Goal: Information Seeking & Learning: Learn about a topic

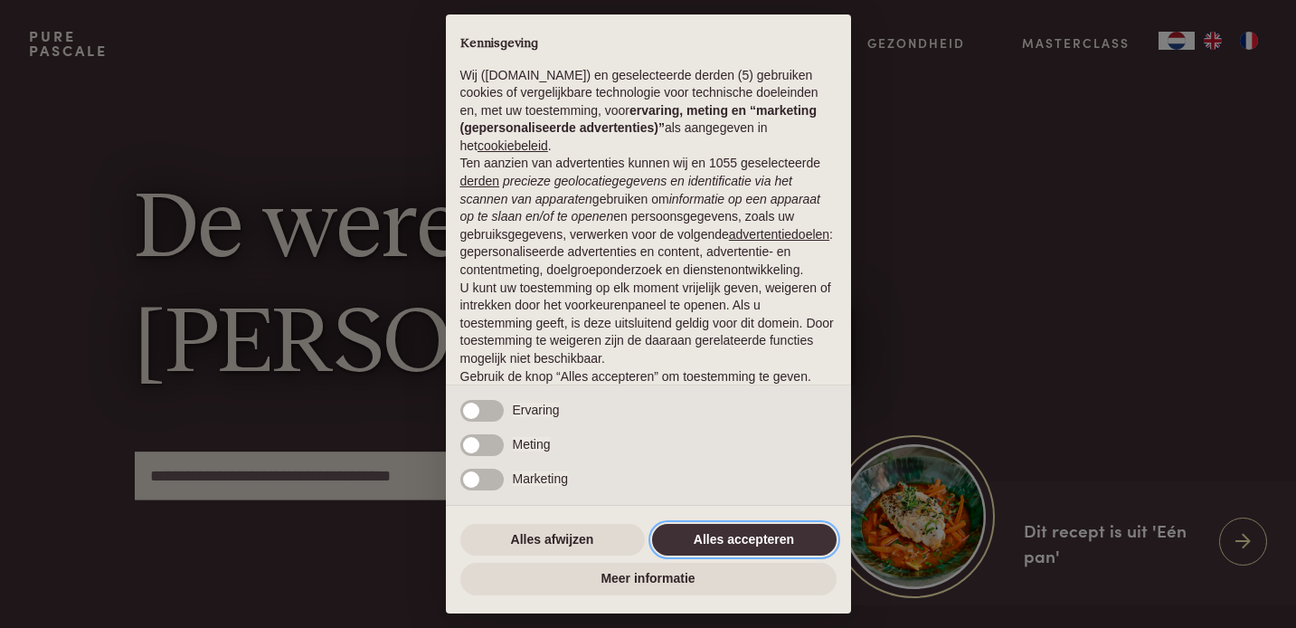
click at [715, 542] on button "Alles accepteren" at bounding box center [744, 540] width 185 height 33
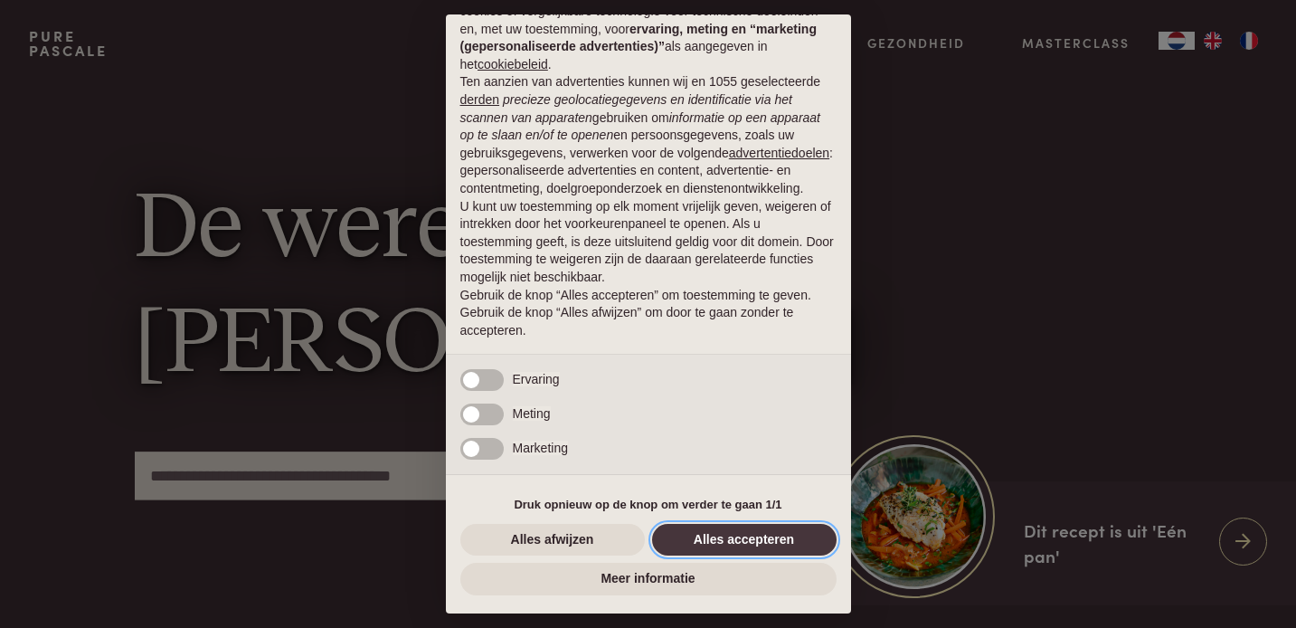
click at [733, 536] on button "Alles accepteren" at bounding box center [744, 540] width 185 height 33
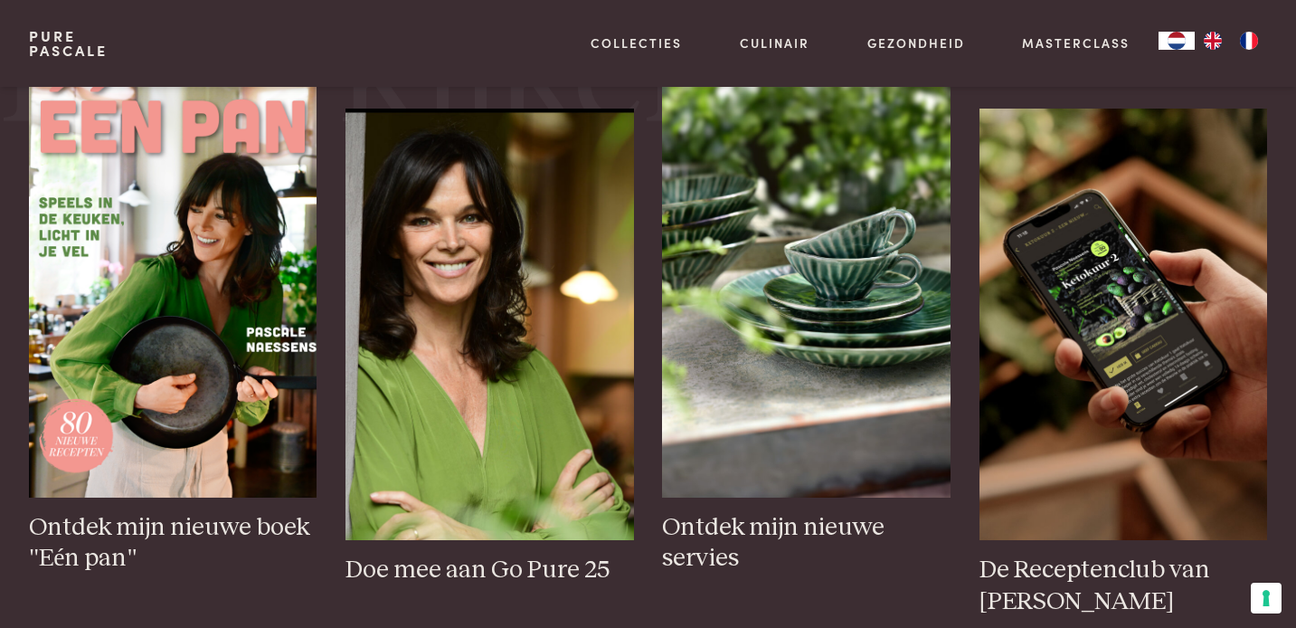
scroll to position [0, 0]
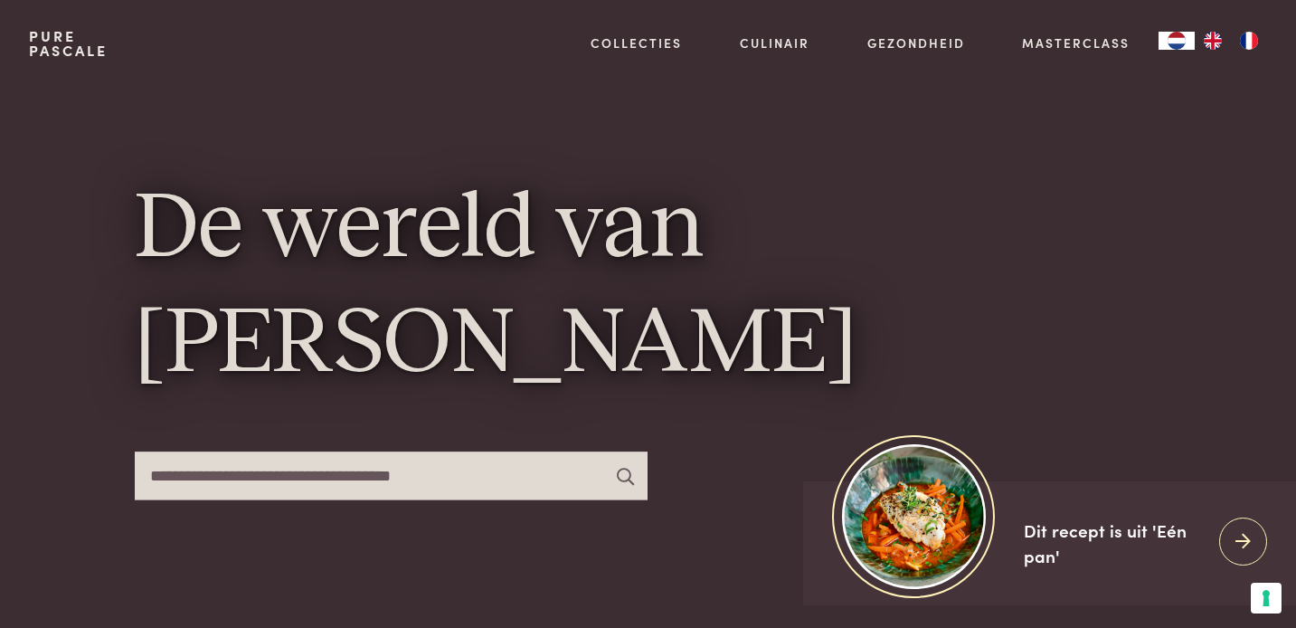
click at [361, 490] on input "text" at bounding box center [392, 475] width 514 height 48
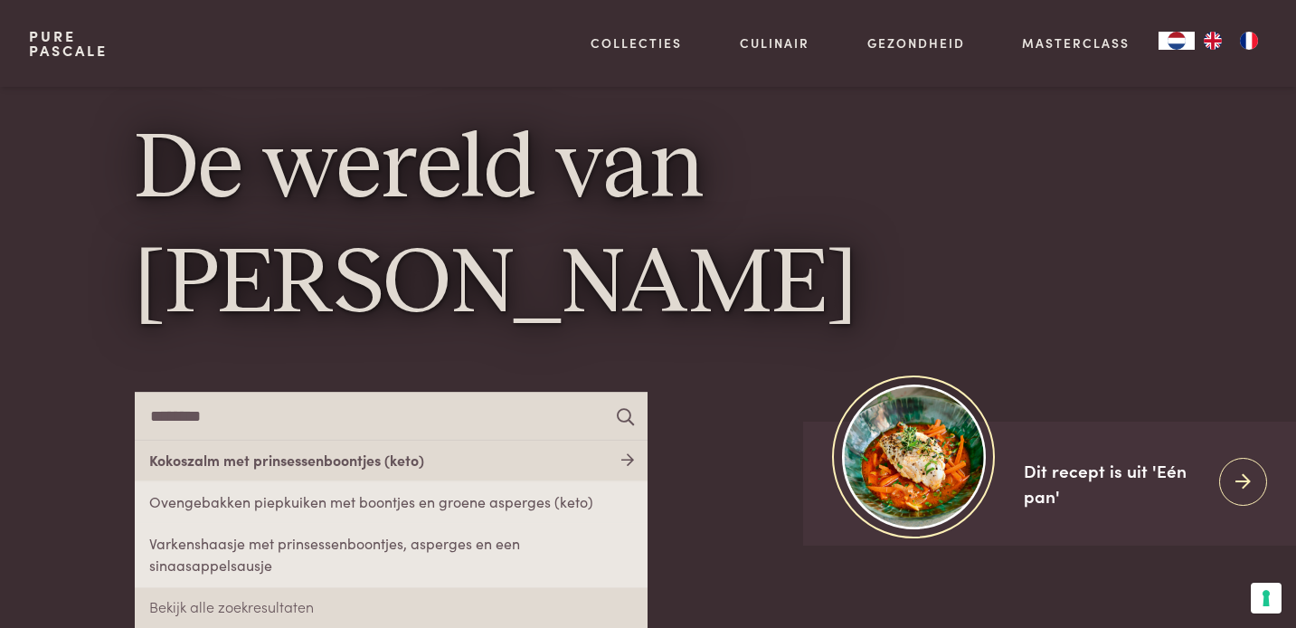
scroll to position [68, 0]
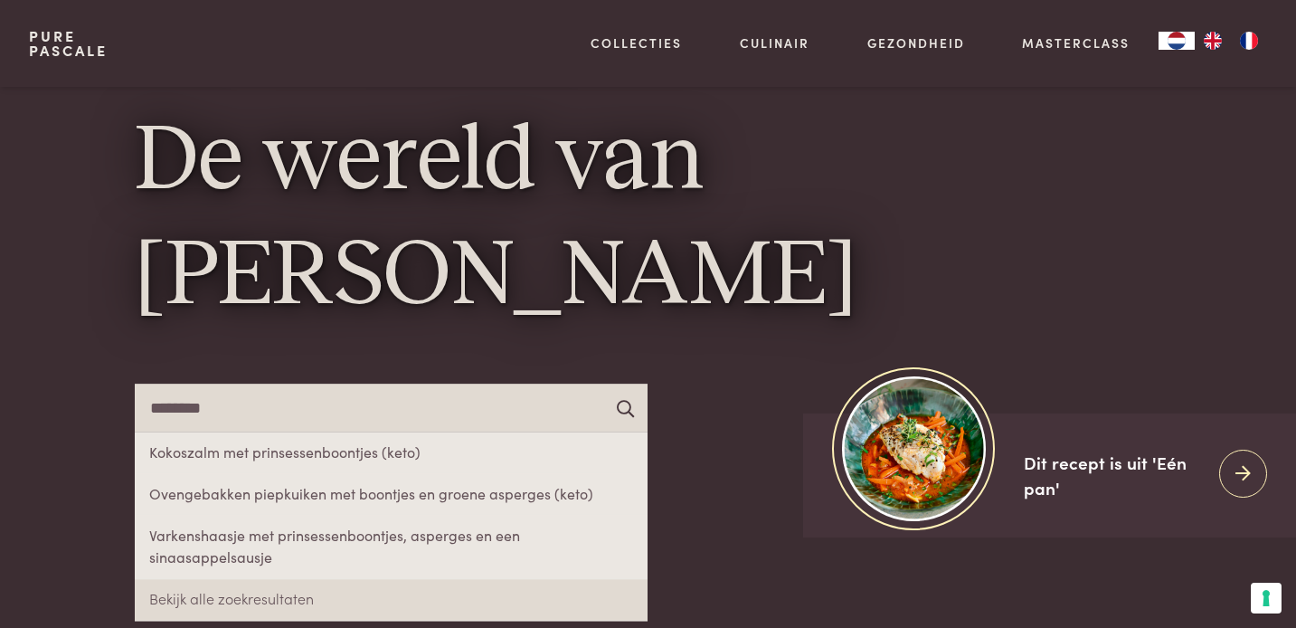
type input "********"
click at [620, 405] on icon at bounding box center [625, 407] width 17 height 17
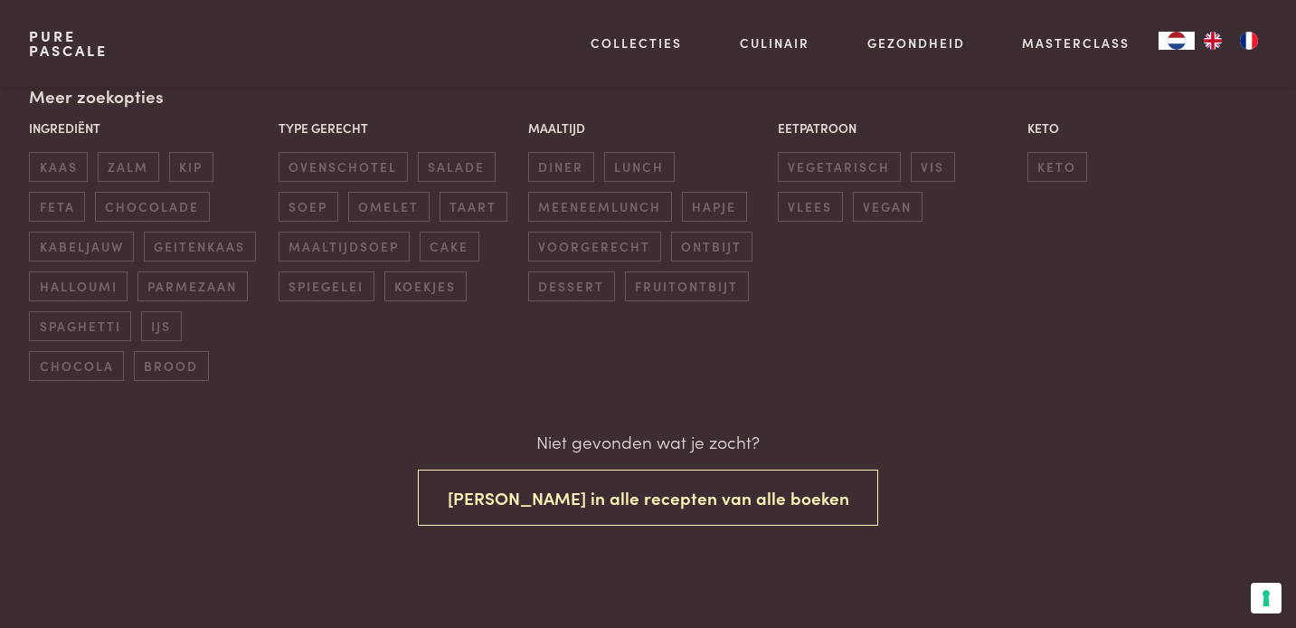
scroll to position [469, 0]
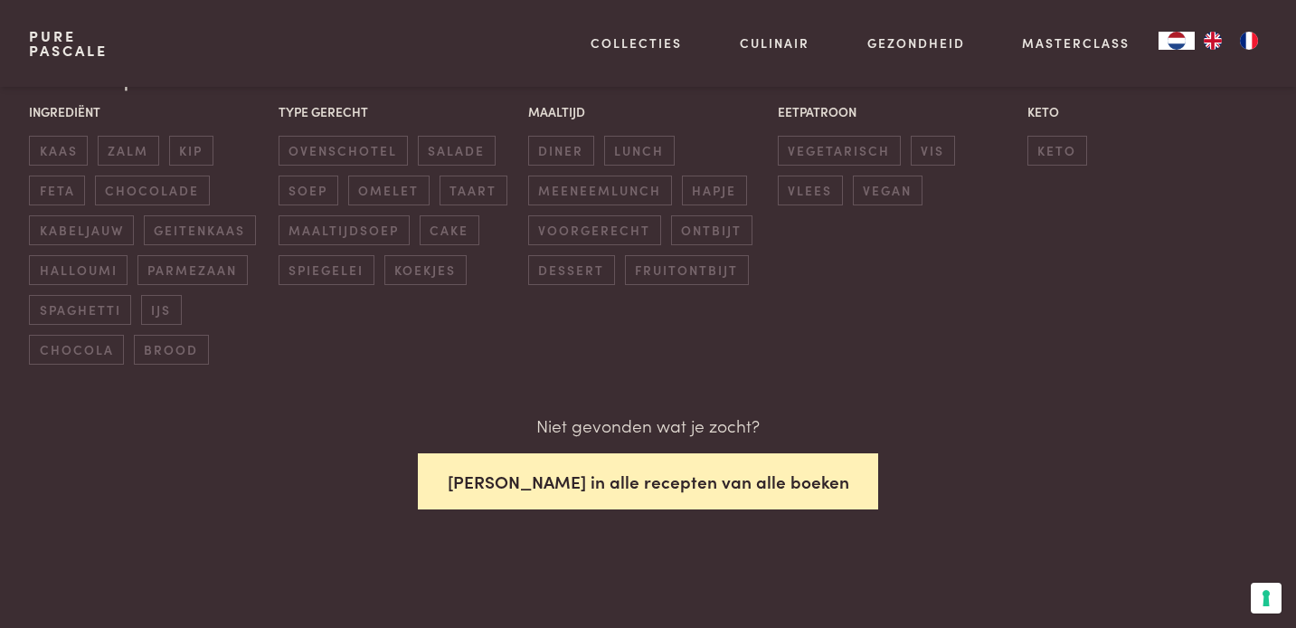
click at [673, 488] on button "Zoek in alle recepten van alle boeken" at bounding box center [648, 481] width 461 height 57
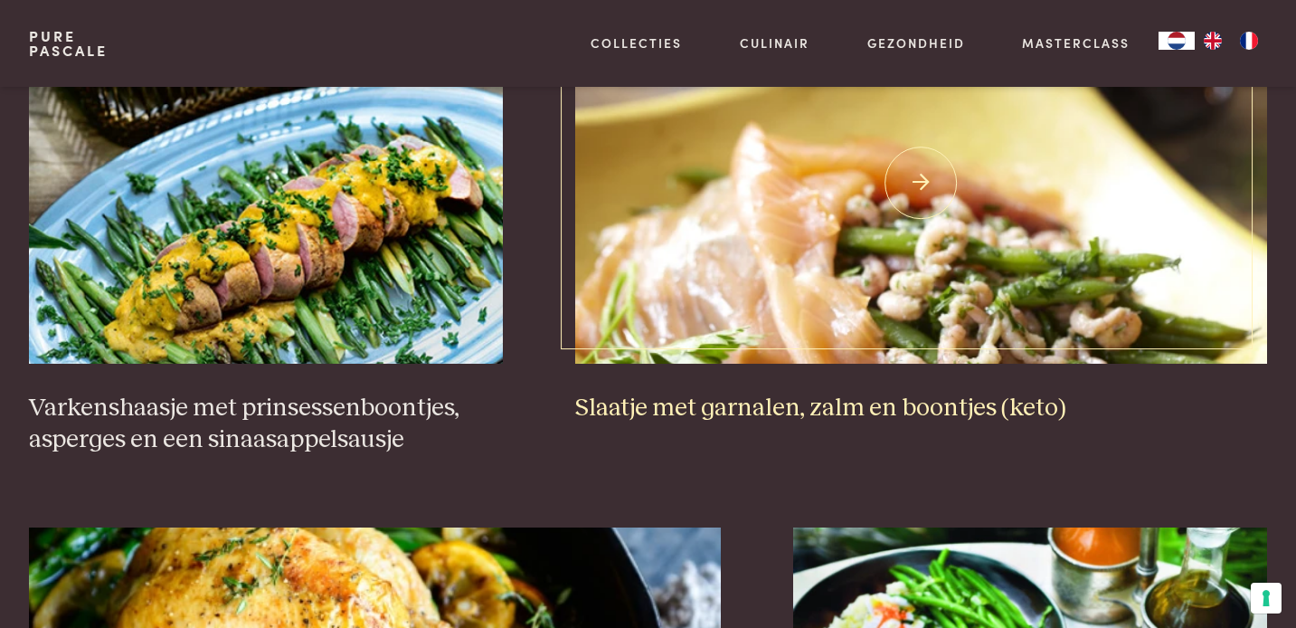
scroll to position [1377, 0]
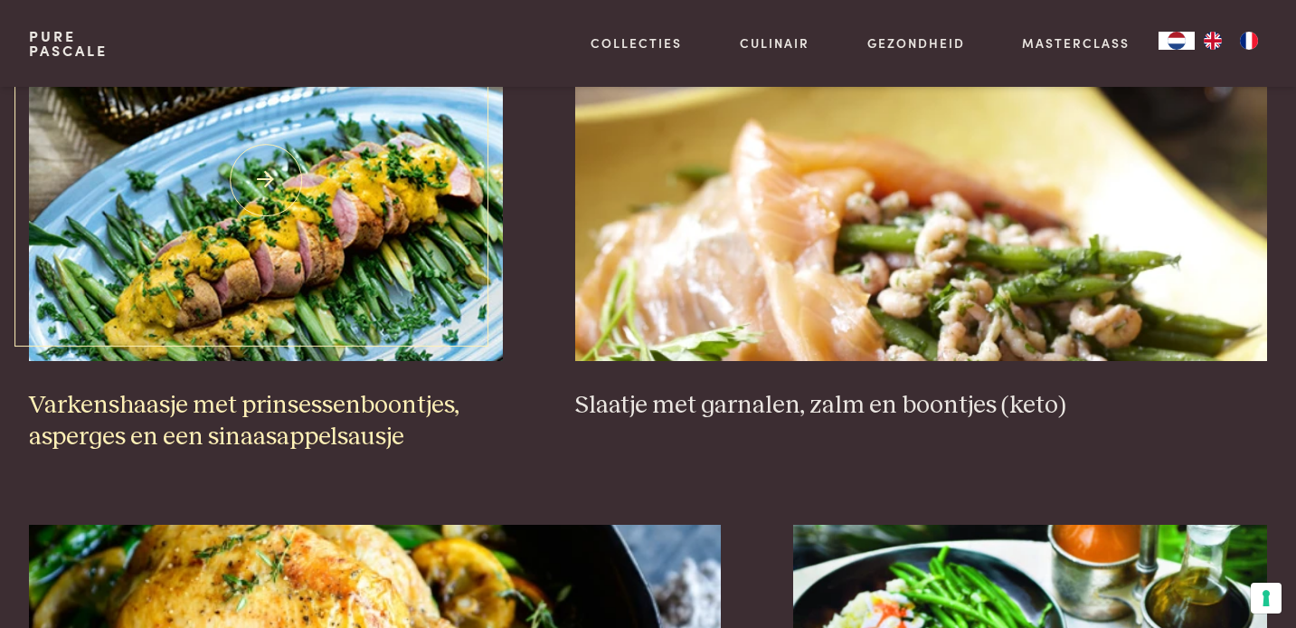
click at [446, 311] on img at bounding box center [266, 180] width 474 height 362
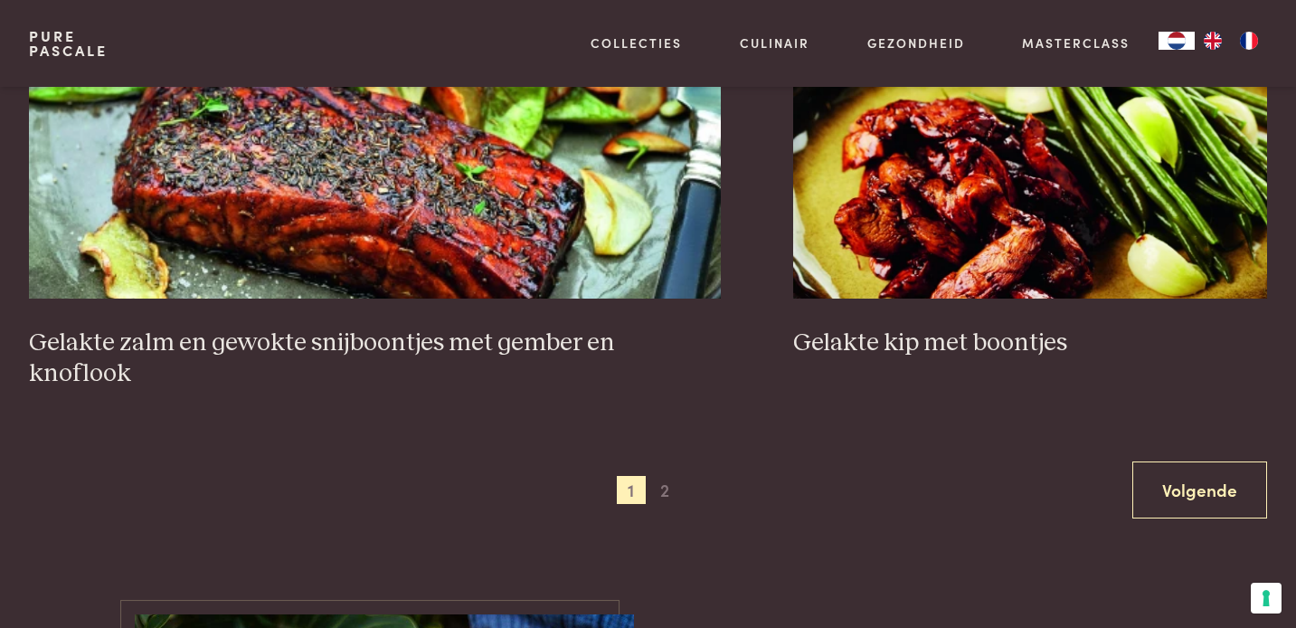
scroll to position [3542, 0]
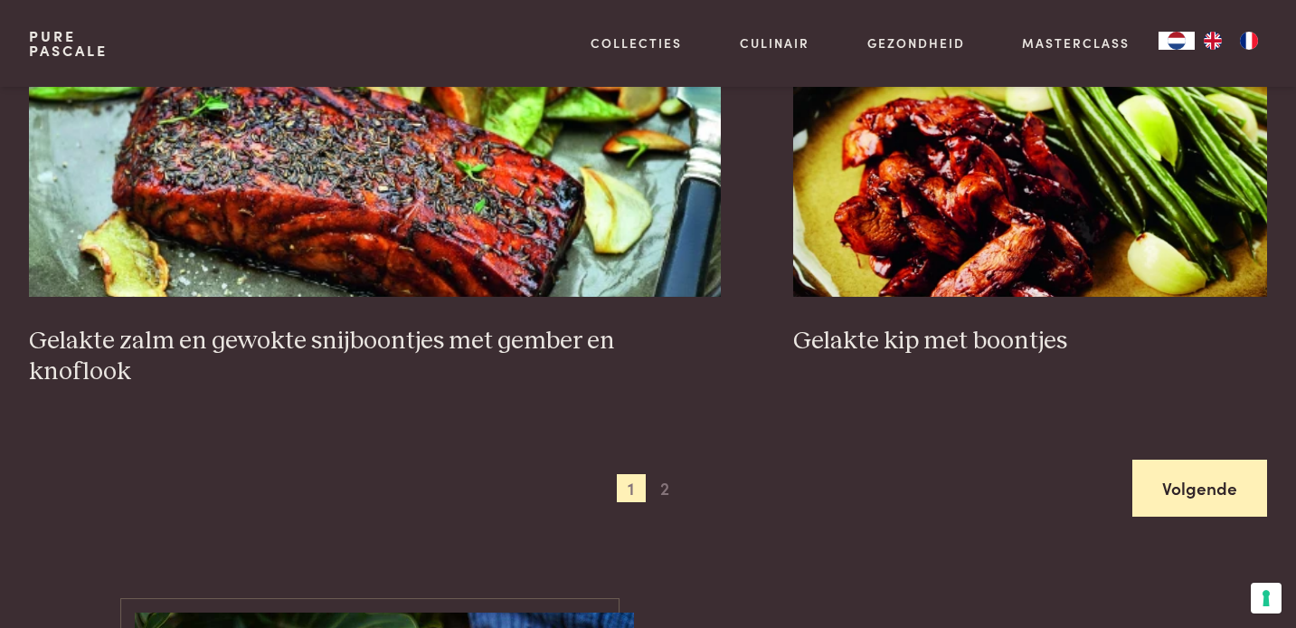
click at [1196, 460] on link "Volgende" at bounding box center [1199, 488] width 135 height 57
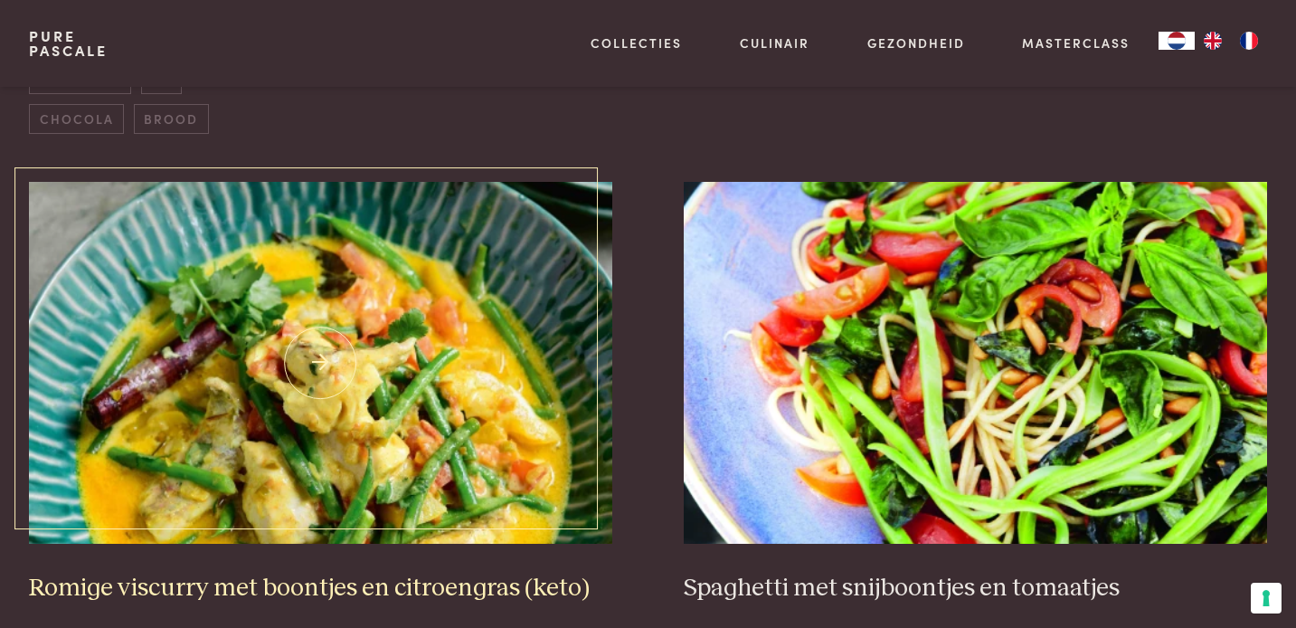
scroll to position [693, 0]
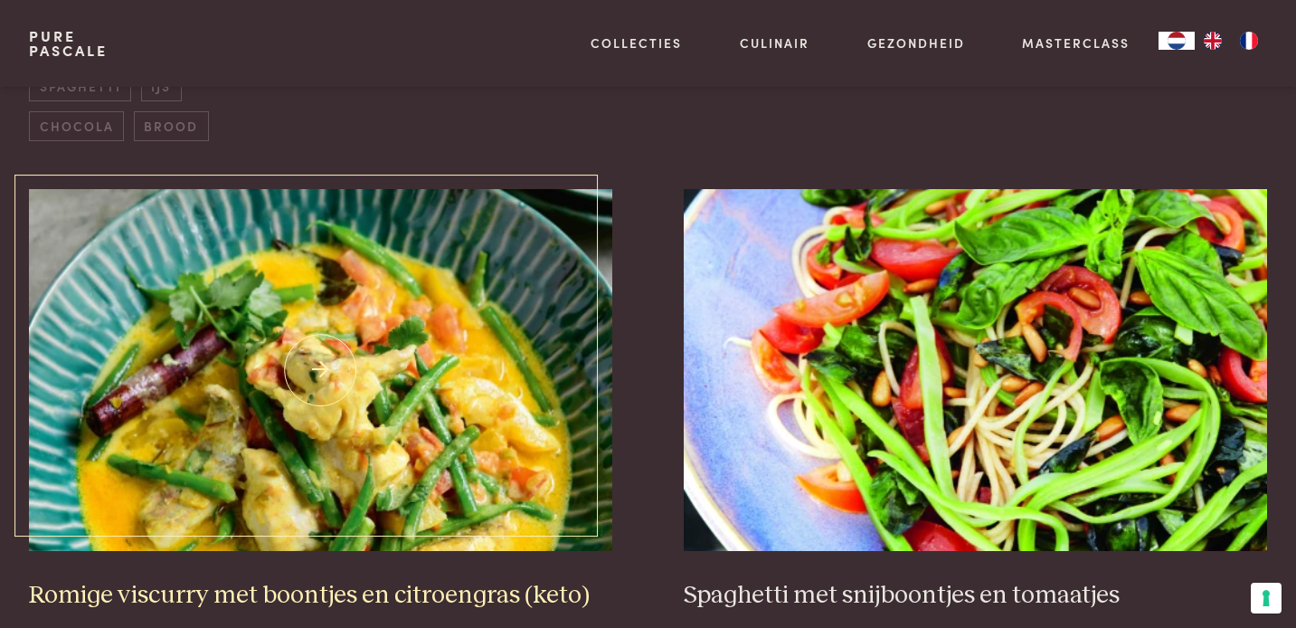
click at [448, 352] on img at bounding box center [320, 370] width 583 height 362
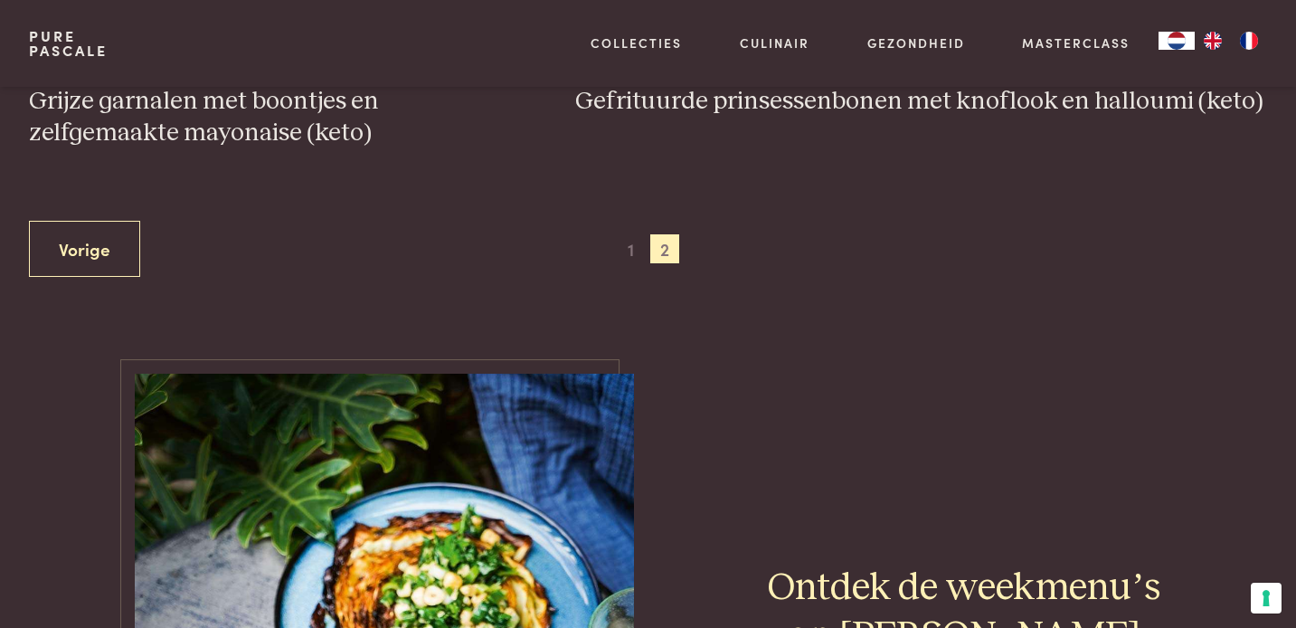
scroll to position [1743, 0]
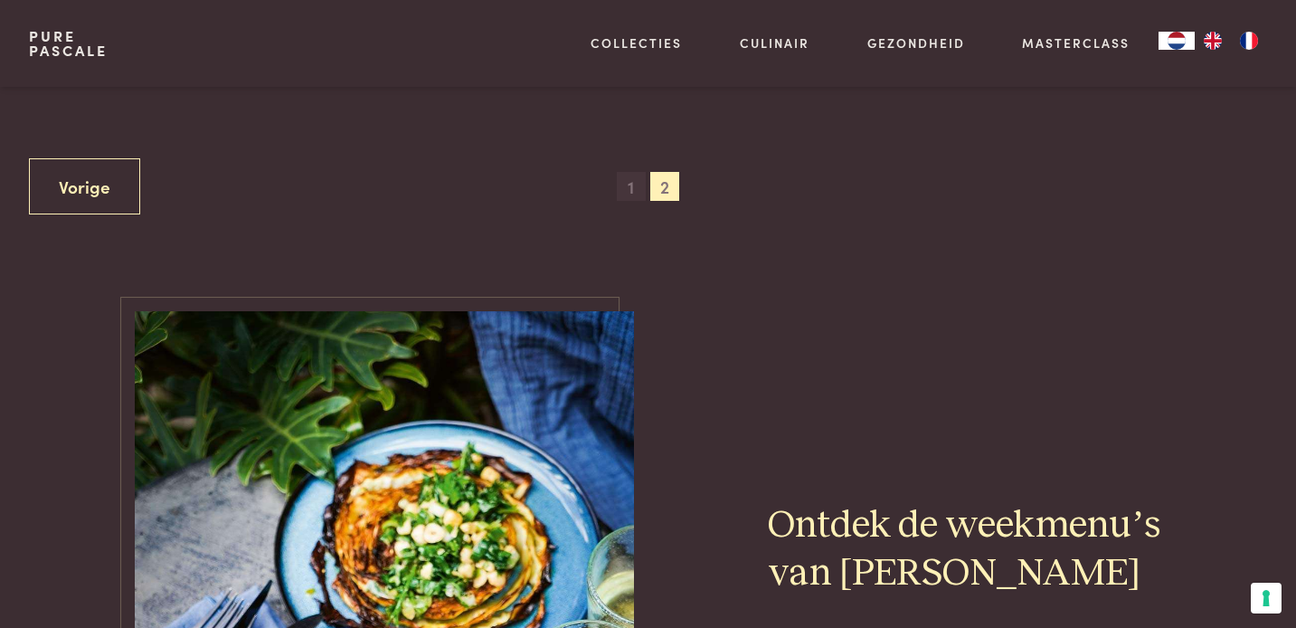
click at [627, 185] on span "1" at bounding box center [631, 186] width 29 height 29
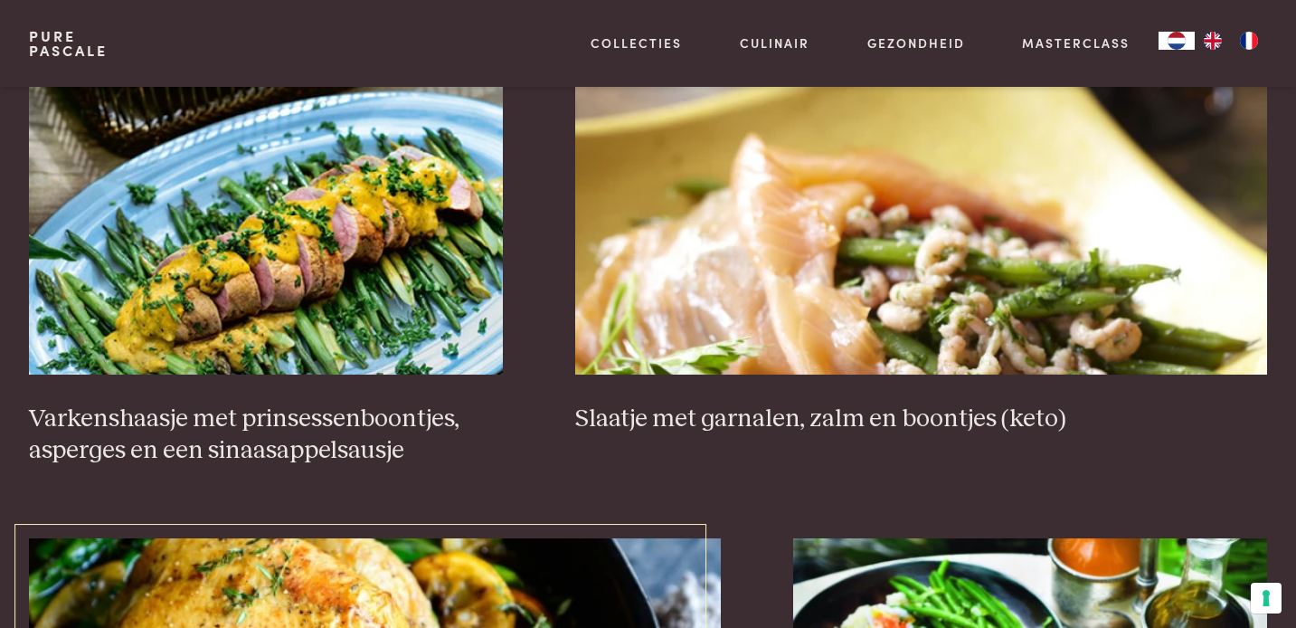
scroll to position [1342, 0]
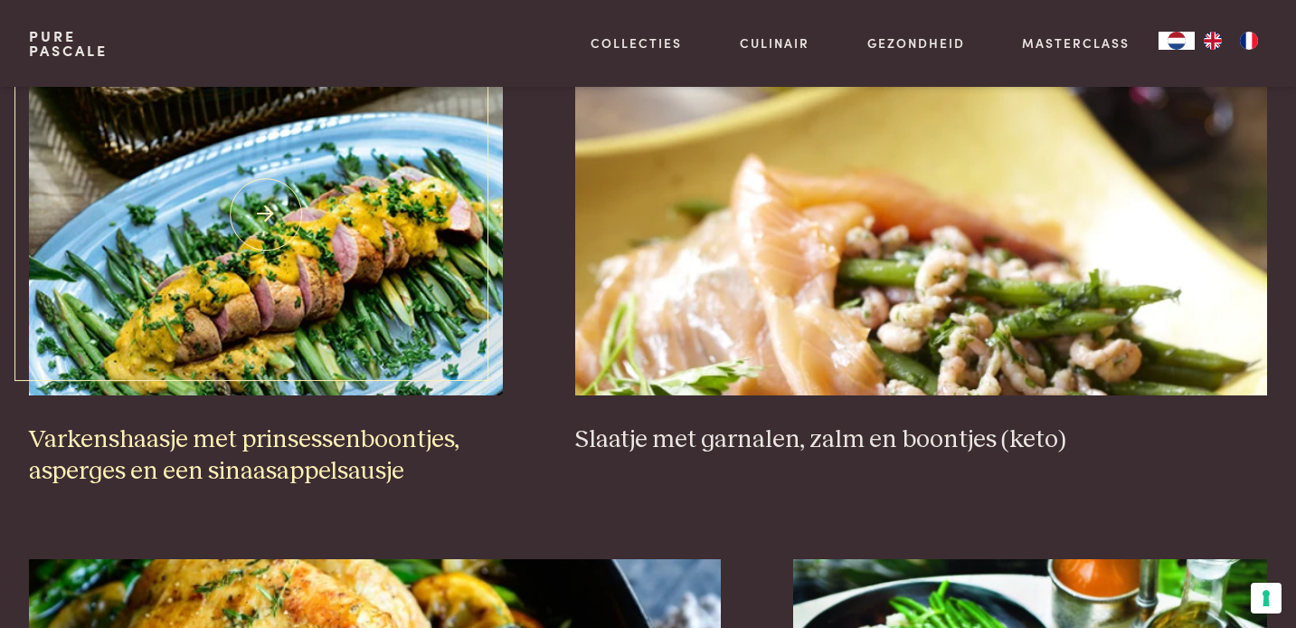
click at [277, 218] on img at bounding box center [266, 214] width 474 height 362
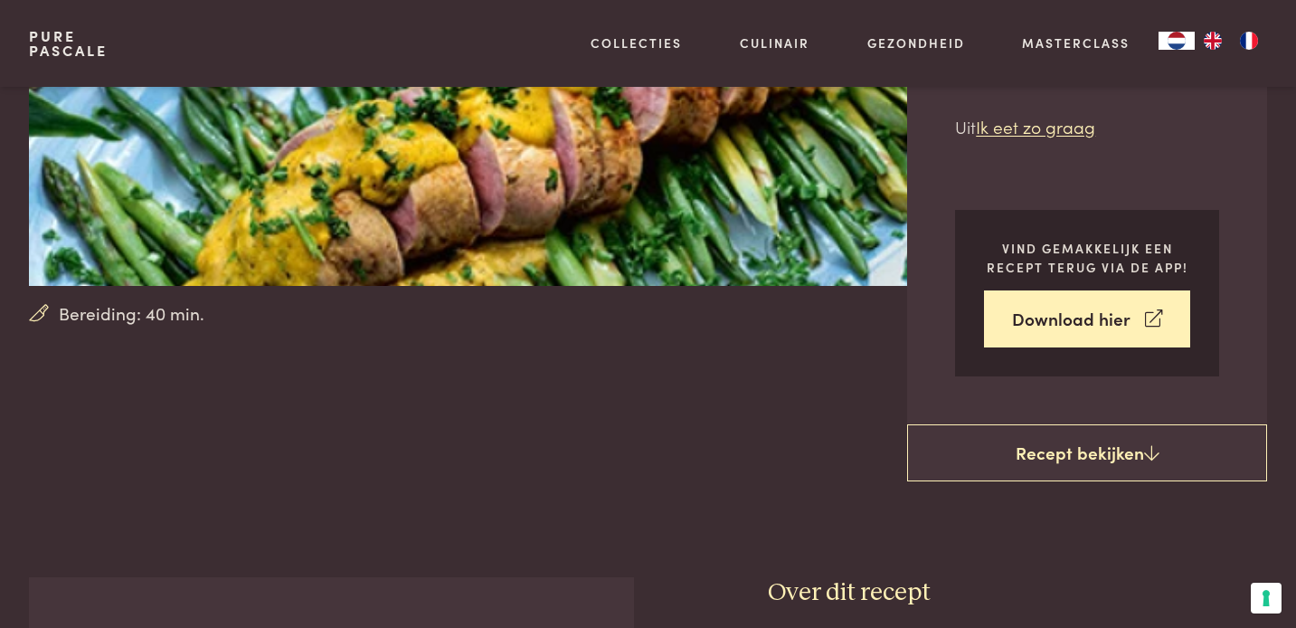
scroll to position [355, 0]
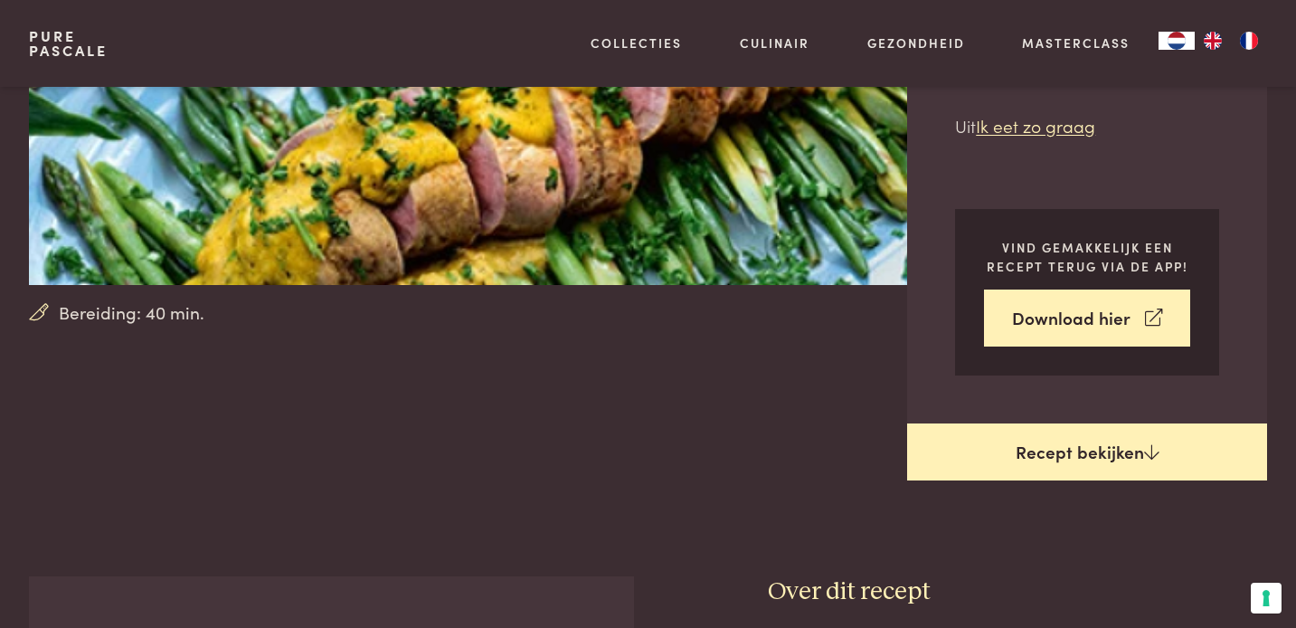
click at [1127, 445] on link "Recept bekijken" at bounding box center [1087, 452] width 360 height 58
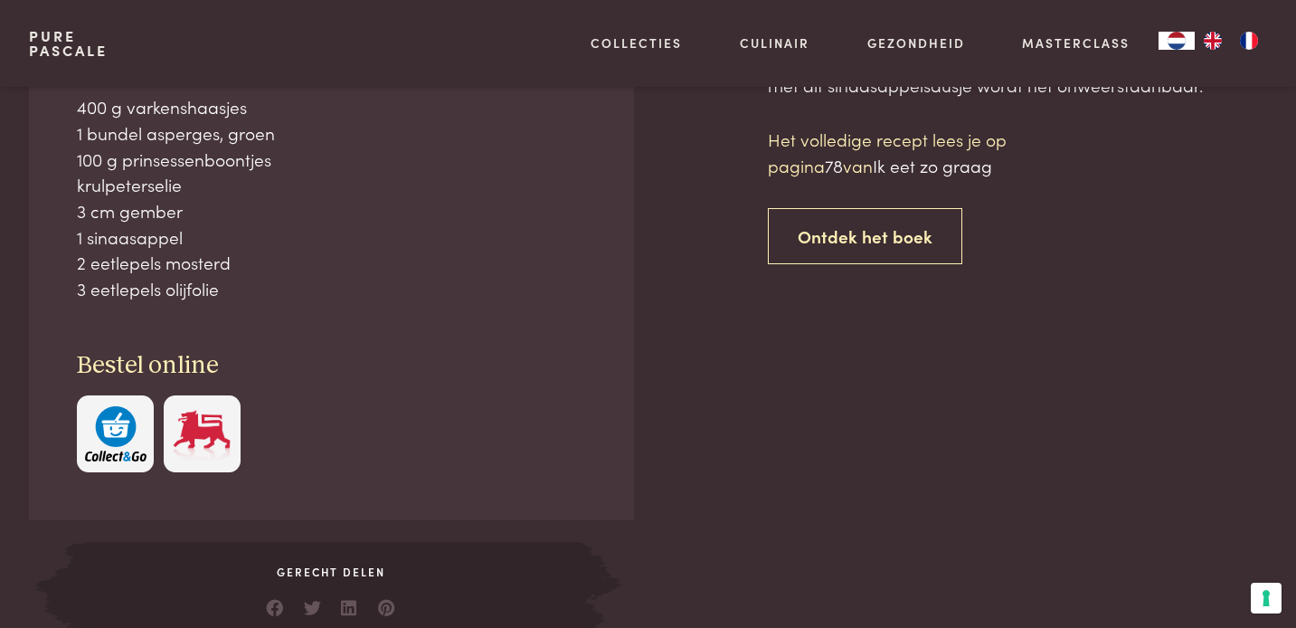
scroll to position [931, 0]
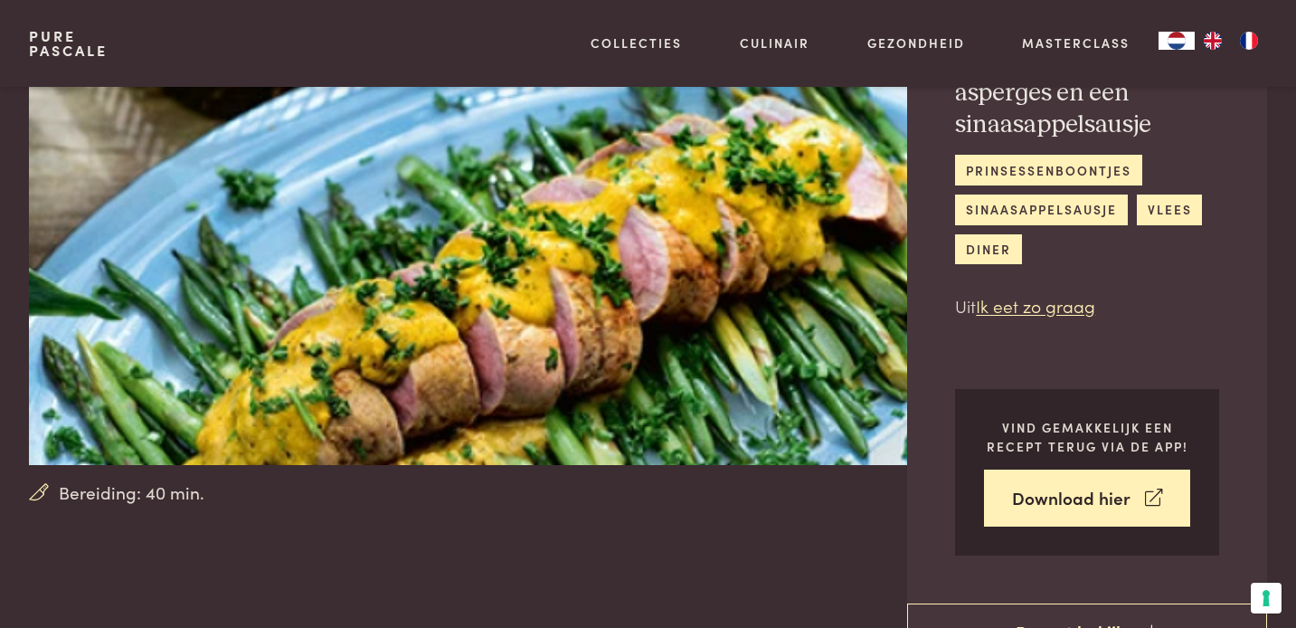
scroll to position [166, 0]
